Goal: Task Accomplishment & Management: Use online tool/utility

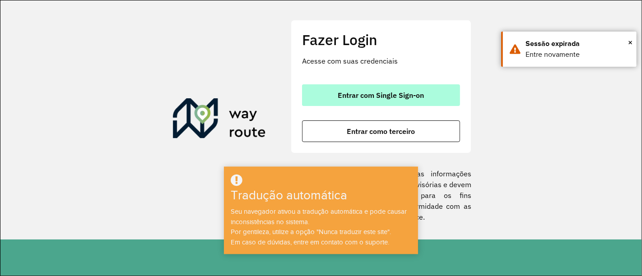
click at [408, 100] on button "Entrar com Single Sign-on" at bounding box center [381, 95] width 158 height 22
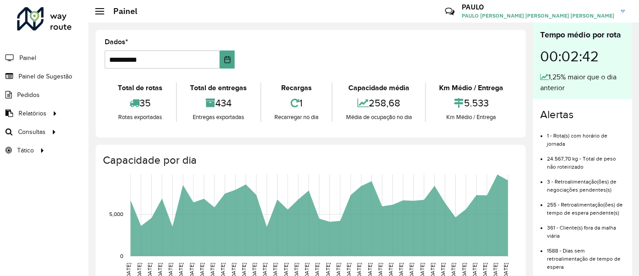
click at [381, 39] on formly-group "**********" at bounding box center [310, 57] width 423 height 37
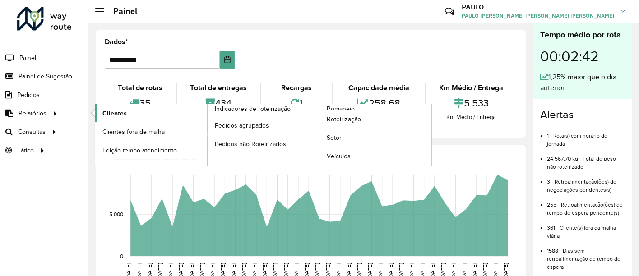
click at [112, 110] on font "Clientes" at bounding box center [114, 113] width 24 height 7
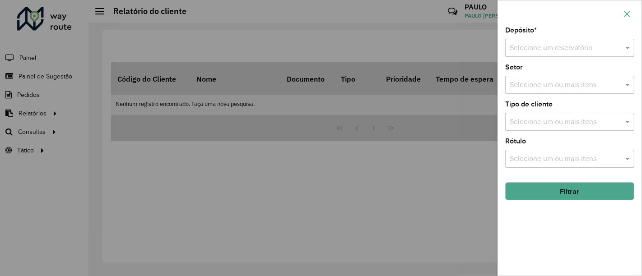
click at [630, 15] on icon "button" at bounding box center [626, 13] width 7 height 7
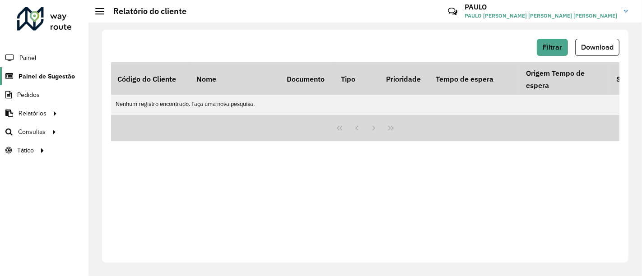
click at [42, 73] on font "Painel de Sugestão" at bounding box center [47, 76] width 56 height 7
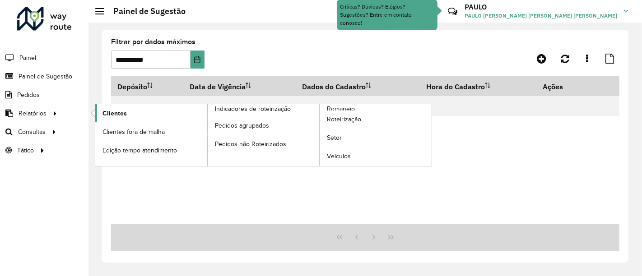
click at [103, 110] on font "Clientes" at bounding box center [114, 113] width 24 height 7
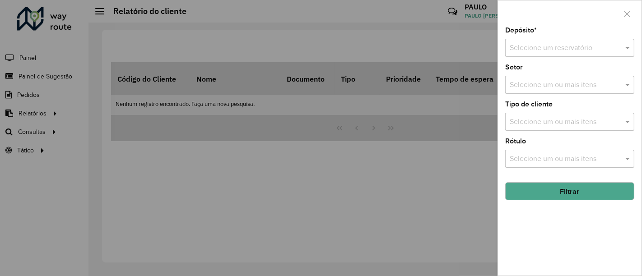
click at [354, 33] on div at bounding box center [321, 138] width 642 height 276
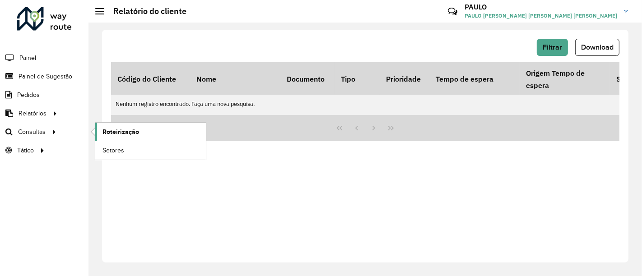
click at [118, 123] on link "Roteirização" at bounding box center [150, 132] width 111 height 18
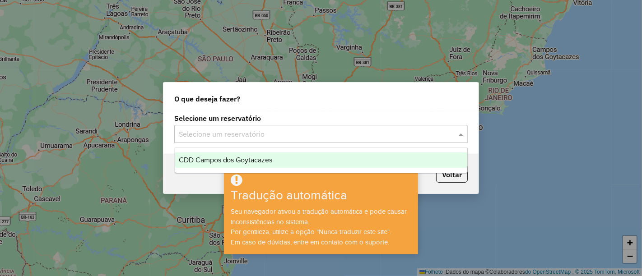
click at [282, 130] on input "text" at bounding box center [312, 134] width 266 height 11
click at [257, 161] on font "CDD Campos dos Goytacazes" at bounding box center [226, 160] width 94 height 8
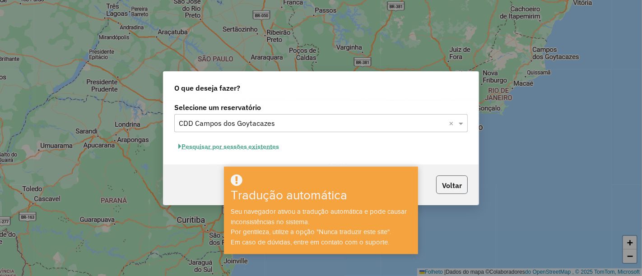
click at [441, 178] on button "Voltar" at bounding box center [452, 185] width 32 height 19
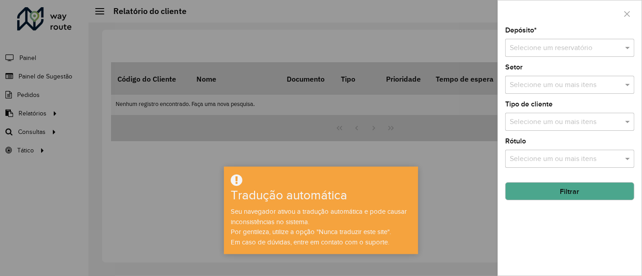
click at [455, 142] on div at bounding box center [321, 138] width 642 height 276
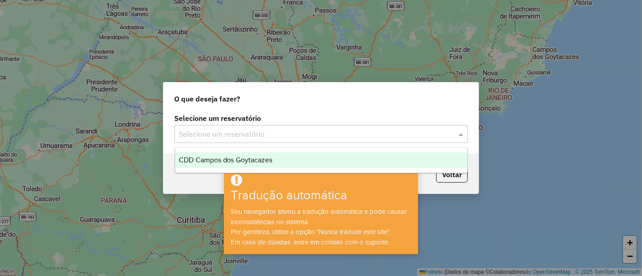
click at [234, 126] on div "Selecione um reservatório" at bounding box center [320, 134] width 293 height 18
click at [227, 167] on div "CDD Campos dos Goytacazes" at bounding box center [321, 160] width 292 height 15
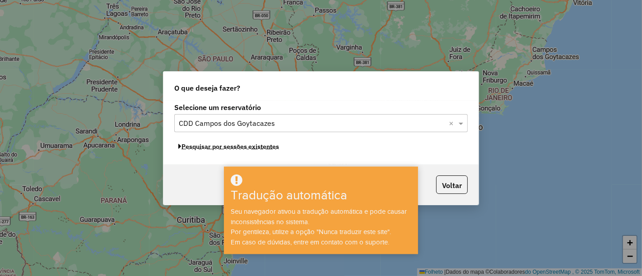
click at [223, 151] on font "Pesquisar por sessões existentes" at bounding box center [229, 147] width 97 height 8
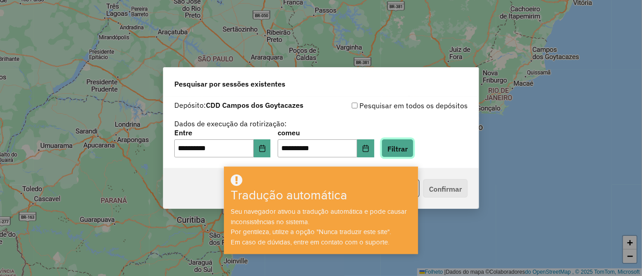
click at [408, 153] on font "Filtrar" at bounding box center [397, 148] width 20 height 9
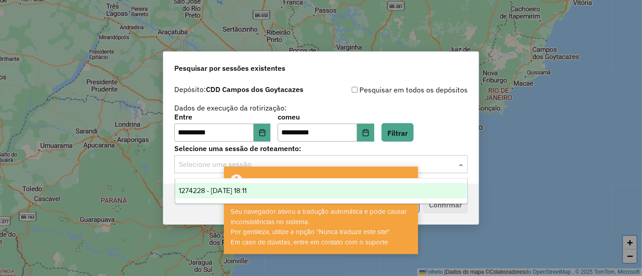
click at [411, 163] on input "text" at bounding box center [312, 164] width 266 height 11
click at [376, 185] on div "1274228 - [DATE] 18:11" at bounding box center [321, 190] width 292 height 15
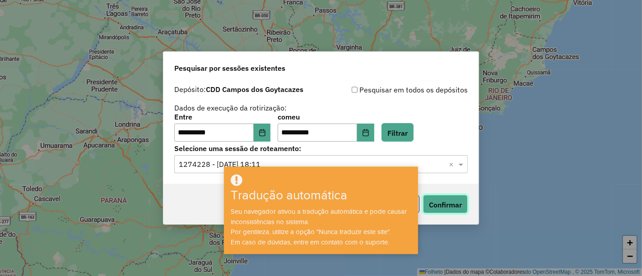
click at [432, 203] on font "Confirmar" at bounding box center [445, 204] width 33 height 9
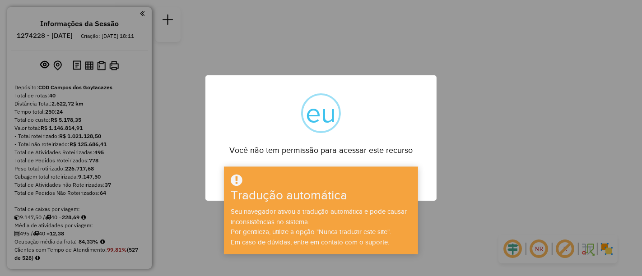
click at [391, 161] on div "× eu Você não tem permissão para acessar este recurso OK No Cancel" at bounding box center [320, 138] width 231 height 126
click at [338, 176] on div at bounding box center [320, 180] width 191 height 15
click at [384, 153] on font "Você não tem permissão para acessar este recurso" at bounding box center [320, 150] width 183 height 9
click at [389, 141] on div "Você não tem permissão para acessar este recurso" at bounding box center [320, 147] width 231 height 20
click at [483, 189] on div "× eu Você não tem permissão para acessar este recurso OK No Cancel" at bounding box center [321, 138] width 642 height 276
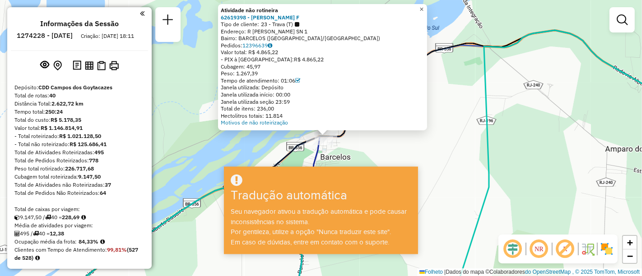
click at [423, 9] on font "×" at bounding box center [421, 9] width 4 height 8
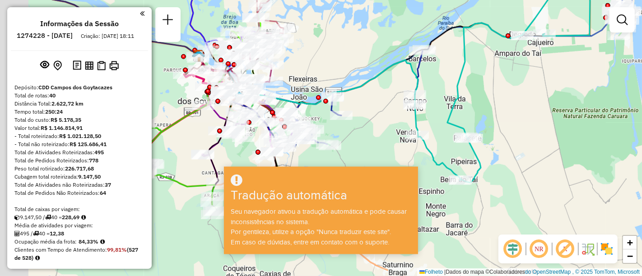
drag, startPoint x: 344, startPoint y: 128, endPoint x: 437, endPoint y: 29, distance: 136.3
click at [437, 29] on div "Janela de atendimento Grade de atendimento Capacidade Transportadoras Veículos …" at bounding box center [321, 138] width 642 height 276
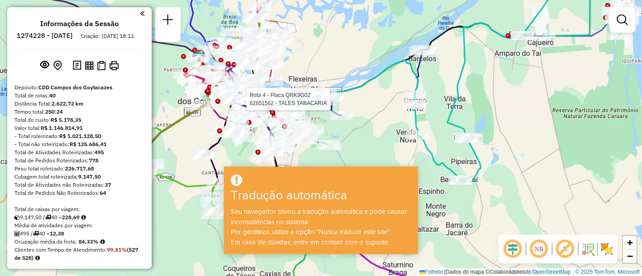
select select "**********"
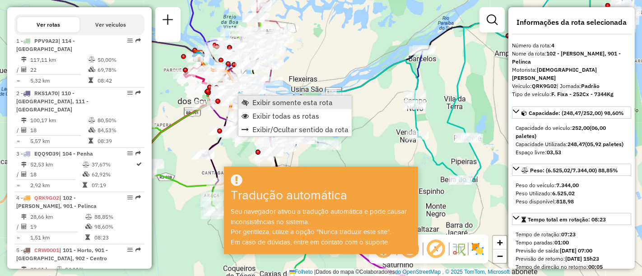
scroll to position [531, 0]
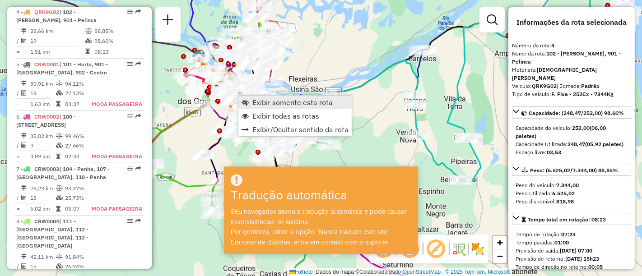
click at [259, 98] on font "Exibir somente esta rota" at bounding box center [292, 102] width 80 height 9
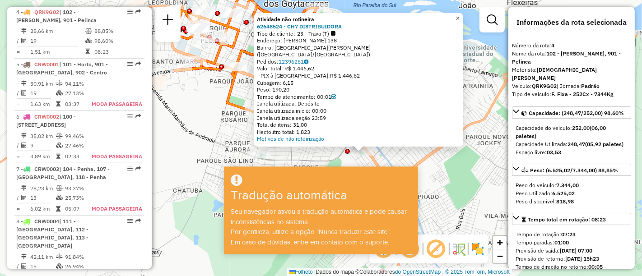
click at [459, 22] on font "×" at bounding box center [457, 18] width 4 height 8
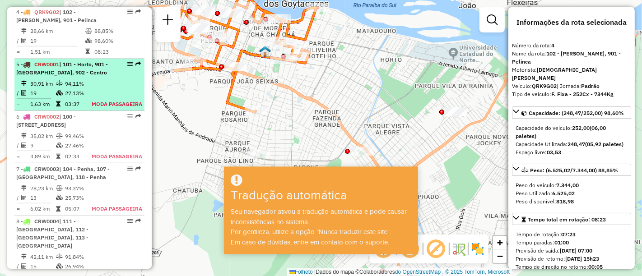
click at [103, 104] on font "MODA PASSAGEIRA" at bounding box center [117, 104] width 51 height 7
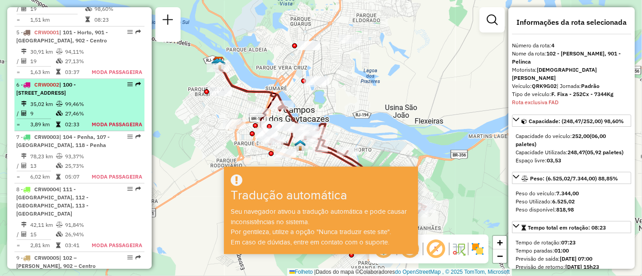
scroll to position [584, 0]
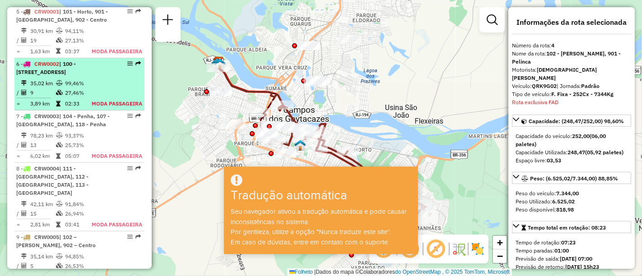
click at [92, 97] on table "35,02 km 99,46% / 9 27,46% = 3,89 km 02:33 MODA PASSAGEIRA" at bounding box center [79, 93] width 126 height 30
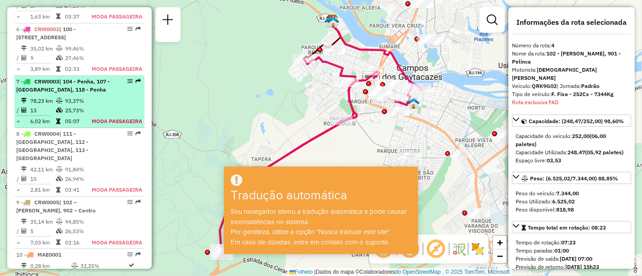
scroll to position [637, 0]
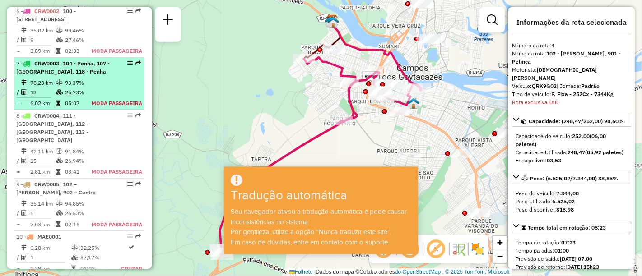
click at [85, 108] on td "05:07" at bounding box center [76, 102] width 22 height 9
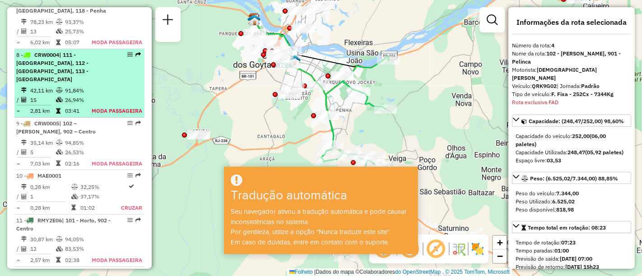
click at [82, 122] on li "9 - CRW0005 | 102 – Carlos de Lacerda, 902 – Centro 35,14 km 94,85% / 5 26,53% …" at bounding box center [79, 144] width 130 height 52
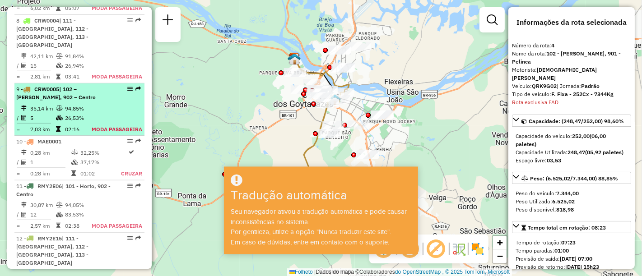
scroll to position [812, 0]
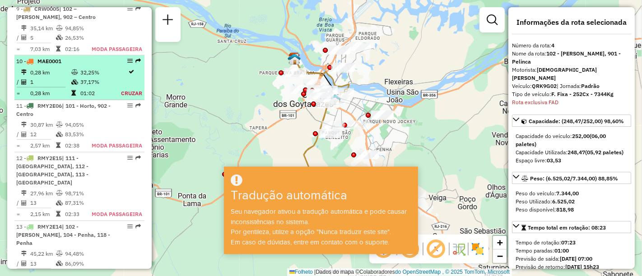
click at [110, 92] on table "0,28 km 32,25% / 1 37,17% = 0,28 km 01:02 Cruzar" at bounding box center [79, 82] width 126 height 30
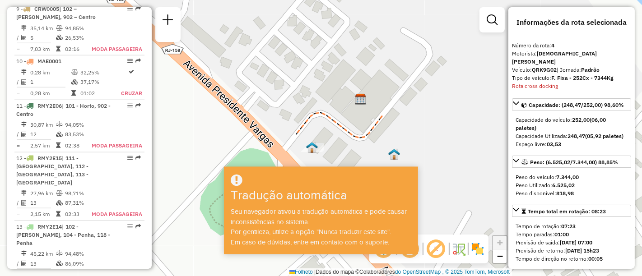
drag, startPoint x: 152, startPoint y: 107, endPoint x: 170, endPoint y: 95, distance: 22.0
click at [170, 95] on div "Janela de atendimento Grade de atendimento Capacidade Transportadoras Veículos …" at bounding box center [321, 138] width 642 height 276
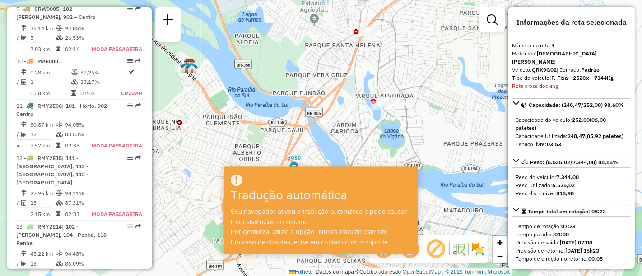
drag, startPoint x: 315, startPoint y: 92, endPoint x: 243, endPoint y: 58, distance: 79.1
click at [243, 58] on div "Janela de atendimento Grade de atendimento Capacidade Transportadoras Veículos …" at bounding box center [321, 138] width 642 height 276
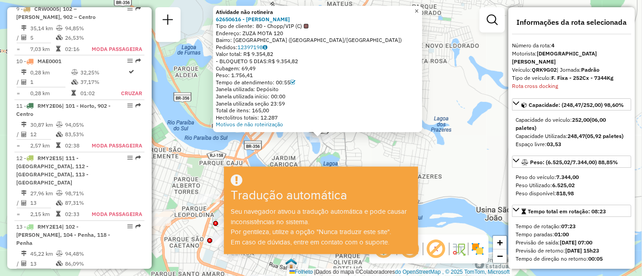
click at [420, 7] on link "×" at bounding box center [416, 11] width 11 height 11
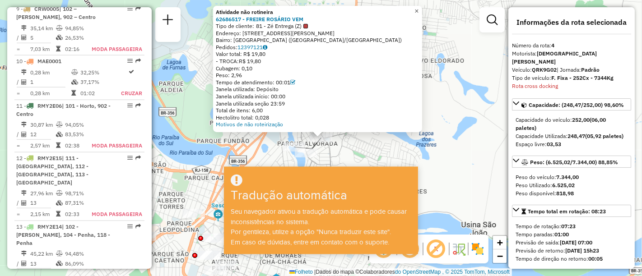
click at [418, 7] on font "×" at bounding box center [416, 11] width 4 height 8
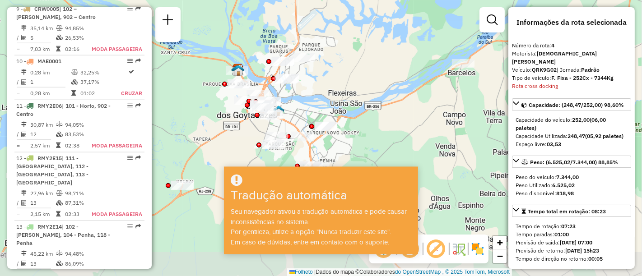
drag, startPoint x: 358, startPoint y: 114, endPoint x: 306, endPoint y: 85, distance: 59.8
click at [306, 85] on div "Janela de atendimento Grade de atendimento Capacidade Transportadoras Veículos …" at bounding box center [321, 138] width 642 height 276
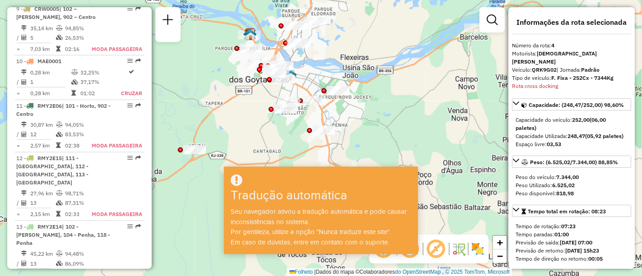
drag, startPoint x: 325, startPoint y: 104, endPoint x: 337, endPoint y: 68, distance: 37.7
click at [337, 68] on div "Janela de atendimento Grade de atendimento Capacidade Transportadoras Veículos …" at bounding box center [321, 138] width 642 height 276
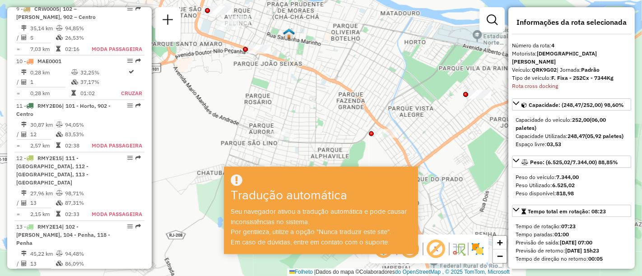
drag, startPoint x: 260, startPoint y: 67, endPoint x: 274, endPoint y: 91, distance: 27.9
click at [274, 91] on div "Janela de atendimento Grade de atendimento Capacidade Transportadoras Veículos …" at bounding box center [321, 138] width 642 height 276
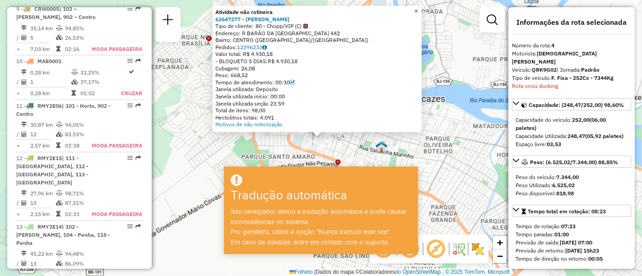
click at [418, 6] on link "×" at bounding box center [416, 11] width 11 height 11
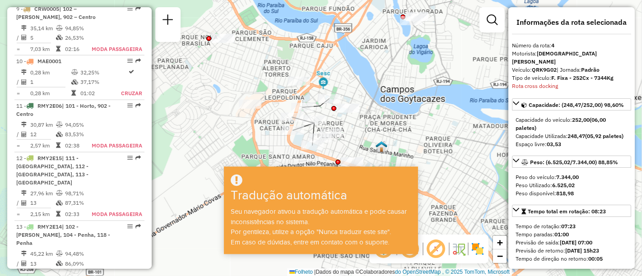
click at [322, 105] on div "Janela de atendimento Grade de atendimento Capacidade Transportadoras Veículos …" at bounding box center [321, 138] width 642 height 276
